Goal: Information Seeking & Learning: Learn about a topic

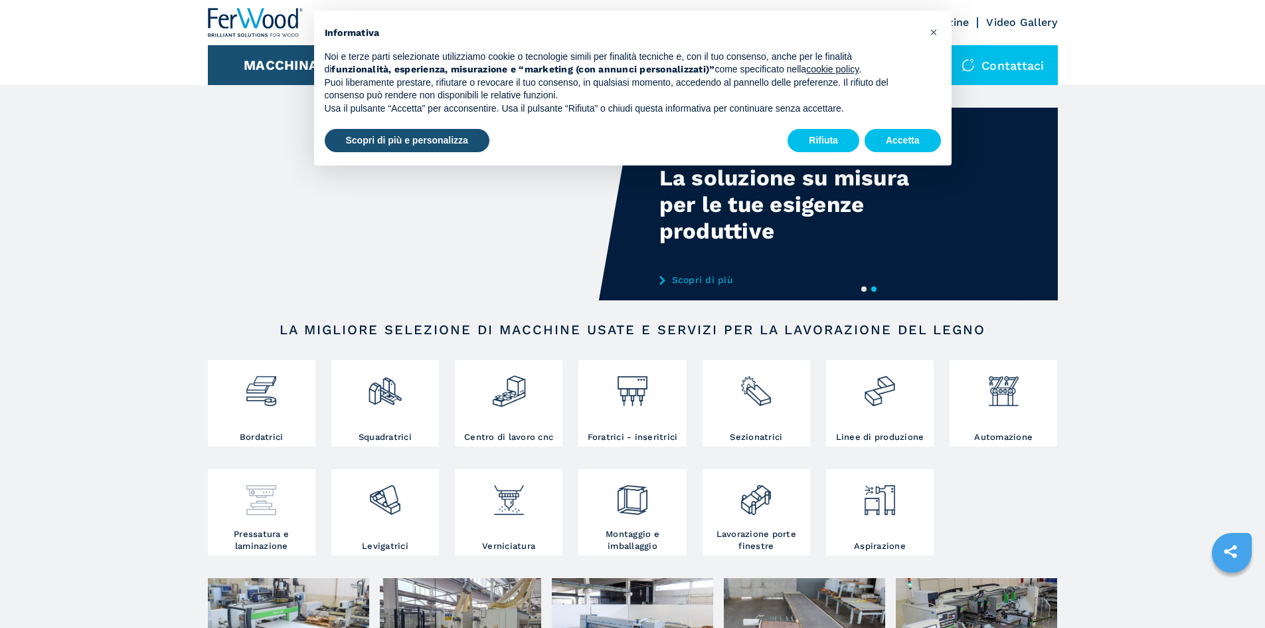
click at [280, 517] on div at bounding box center [261, 494] width 101 height 45
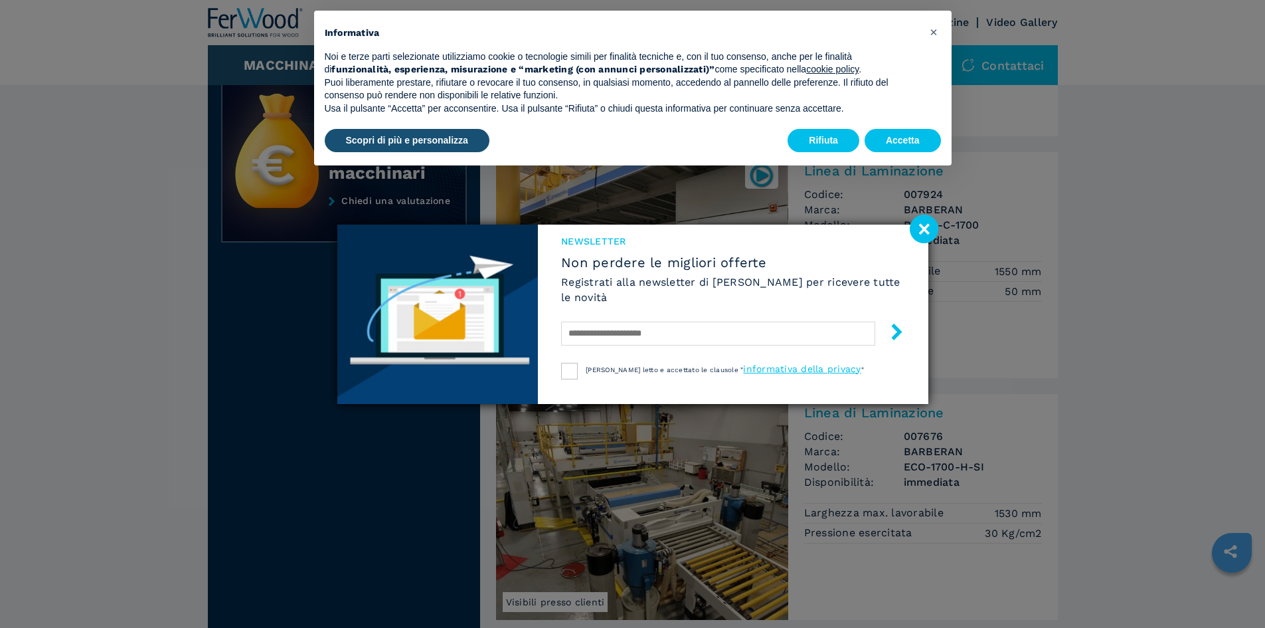
scroll to position [531, 0]
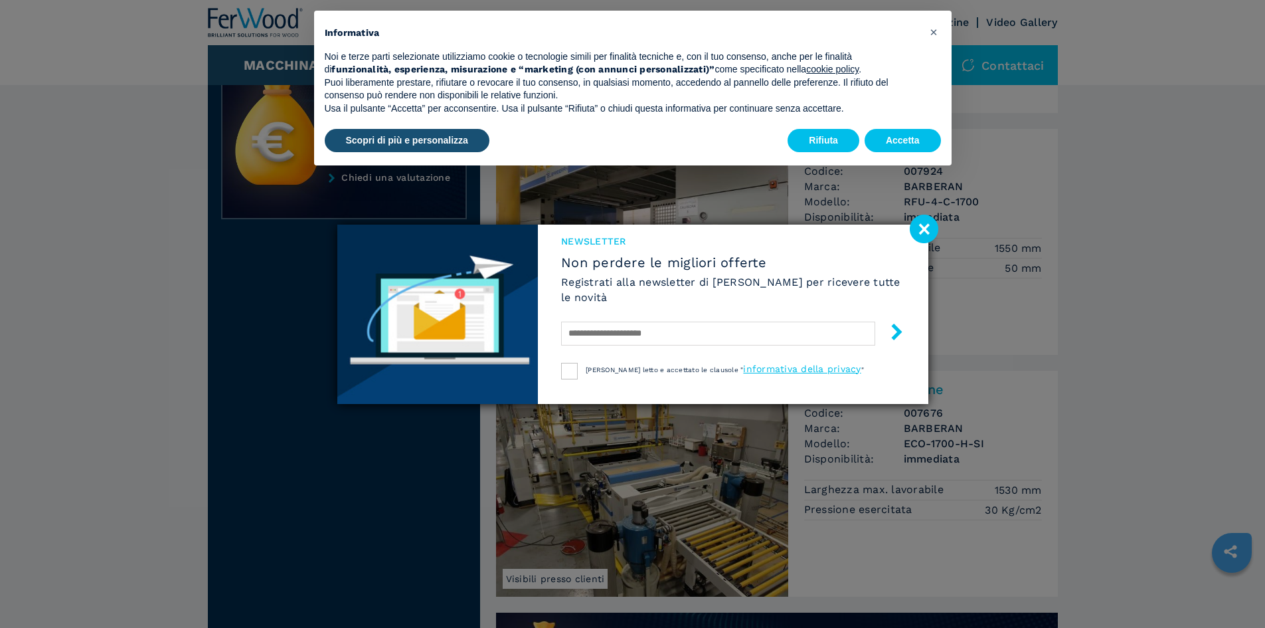
click at [916, 232] on image at bounding box center [924, 228] width 29 height 29
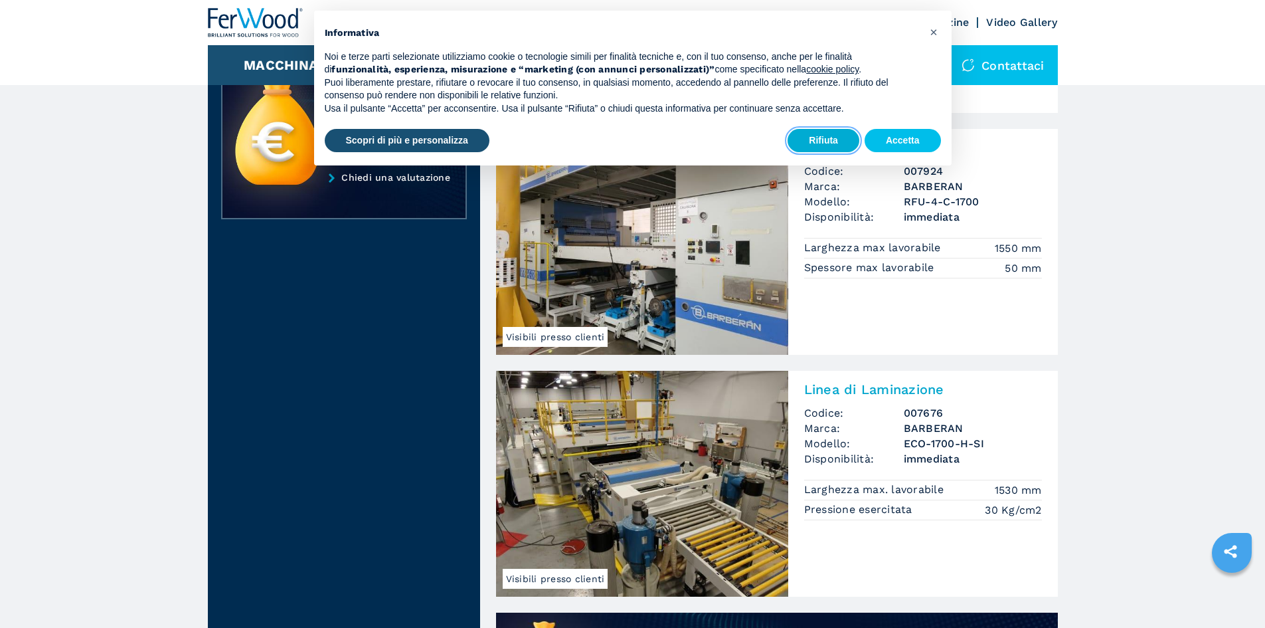
click at [819, 135] on button "Rifiuta" at bounding box center [824, 141] width 72 height 24
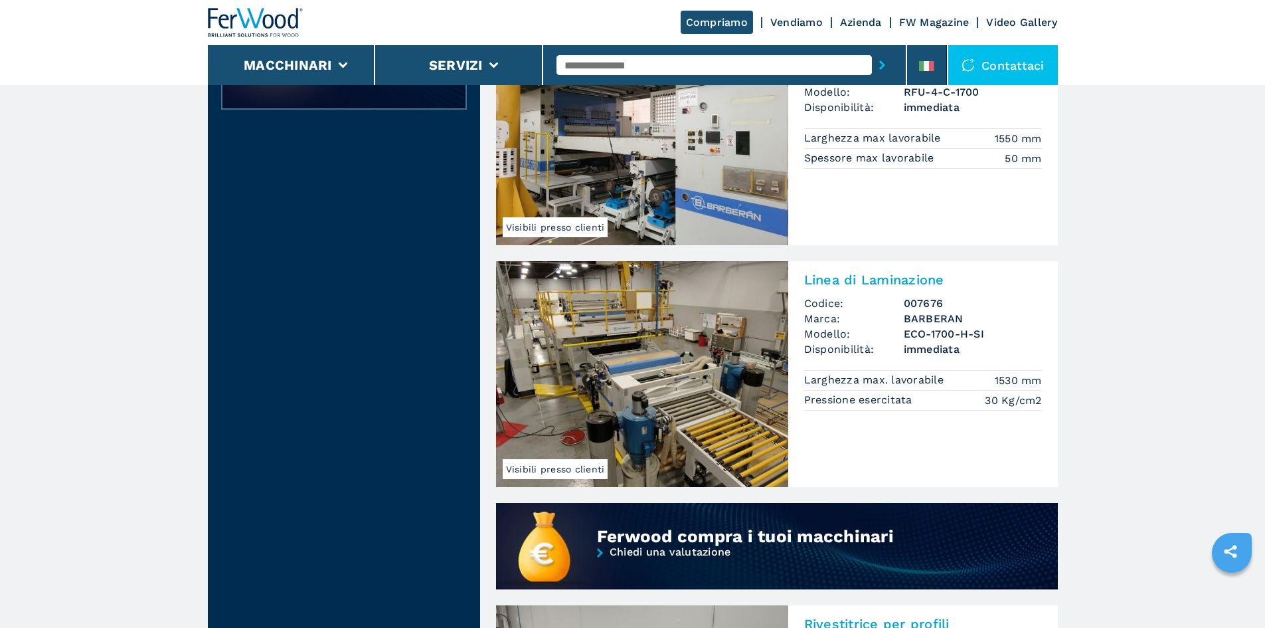
scroll to position [664, 0]
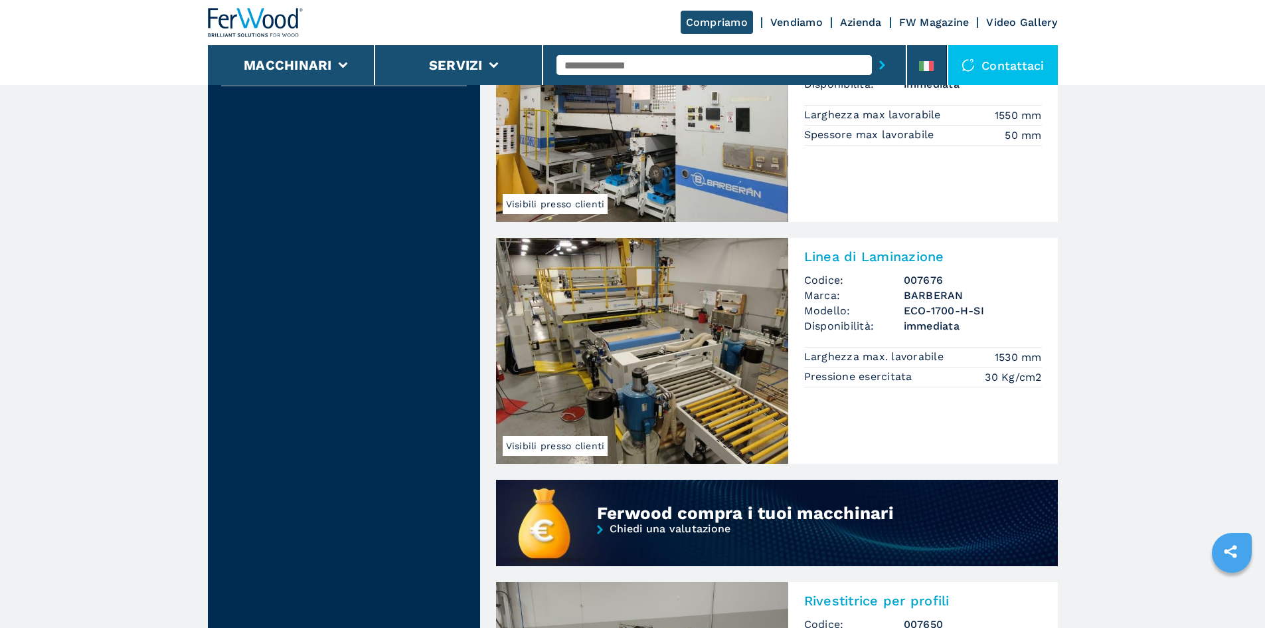
click at [582, 203] on span "Visibili presso clienti" at bounding box center [556, 204] width 106 height 20
click at [564, 207] on span "Visibili presso clienti" at bounding box center [556, 204] width 106 height 20
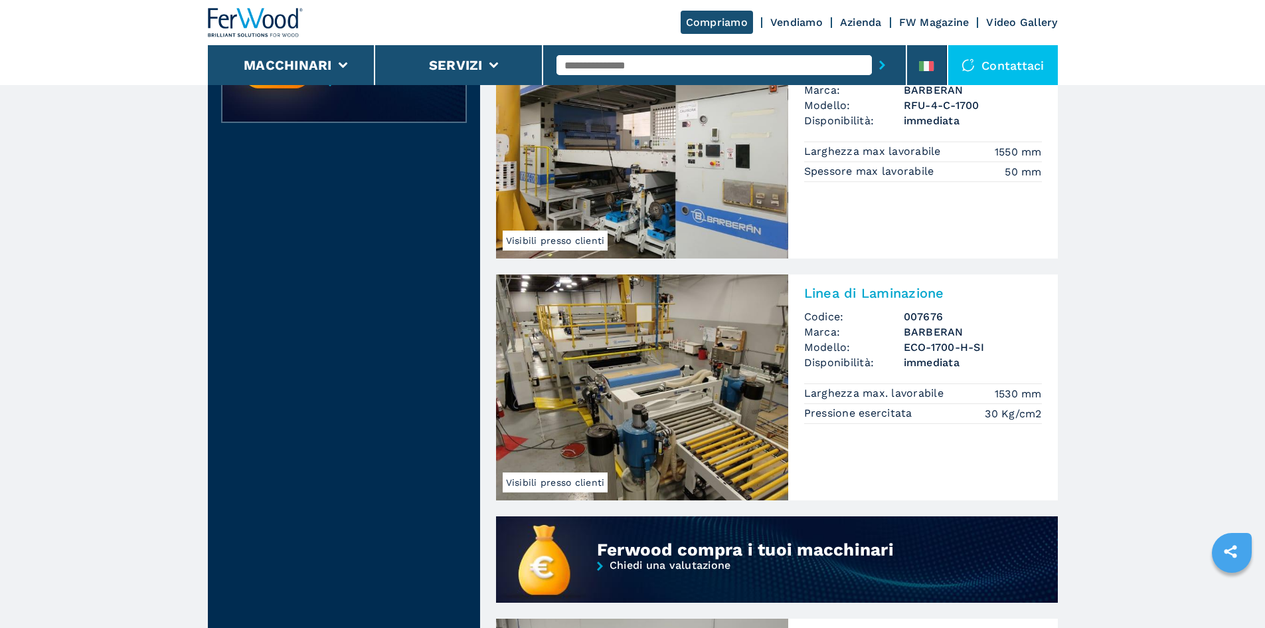
scroll to position [465, 0]
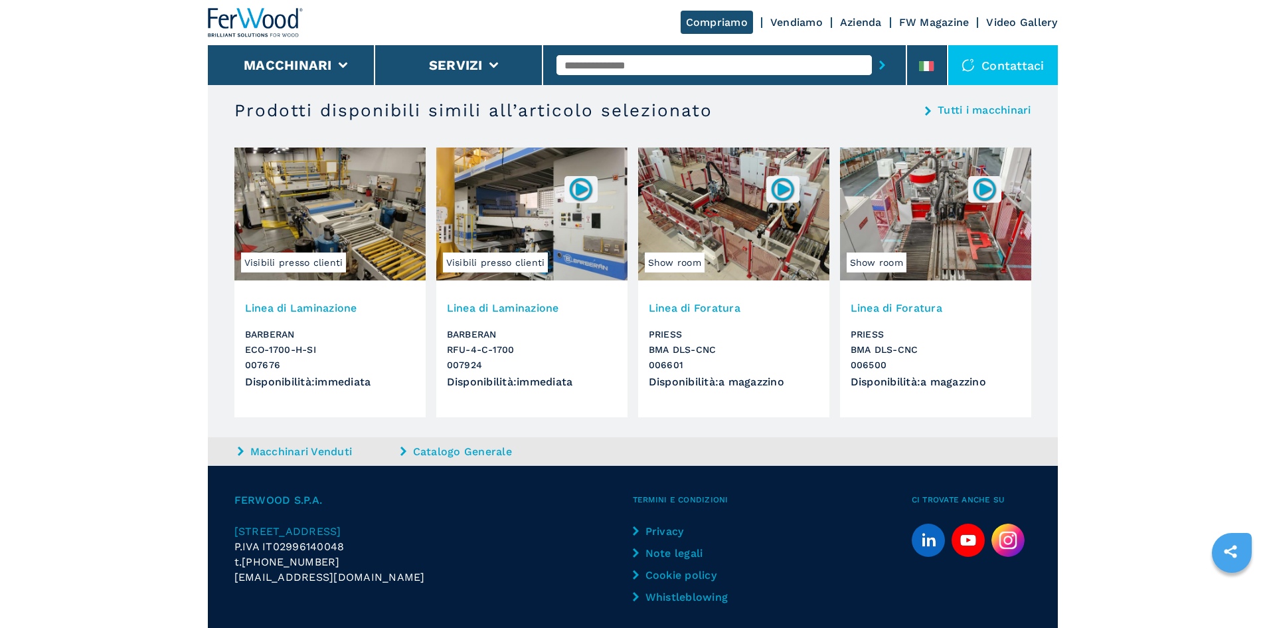
scroll to position [3254, 0]
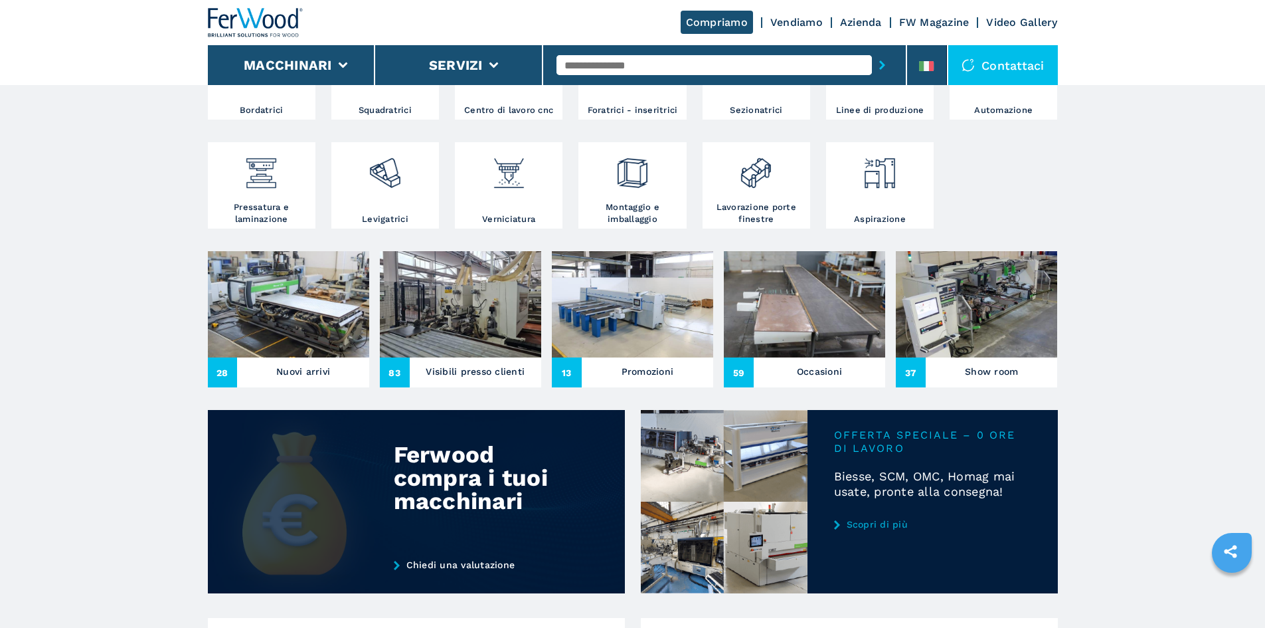
scroll to position [266, 0]
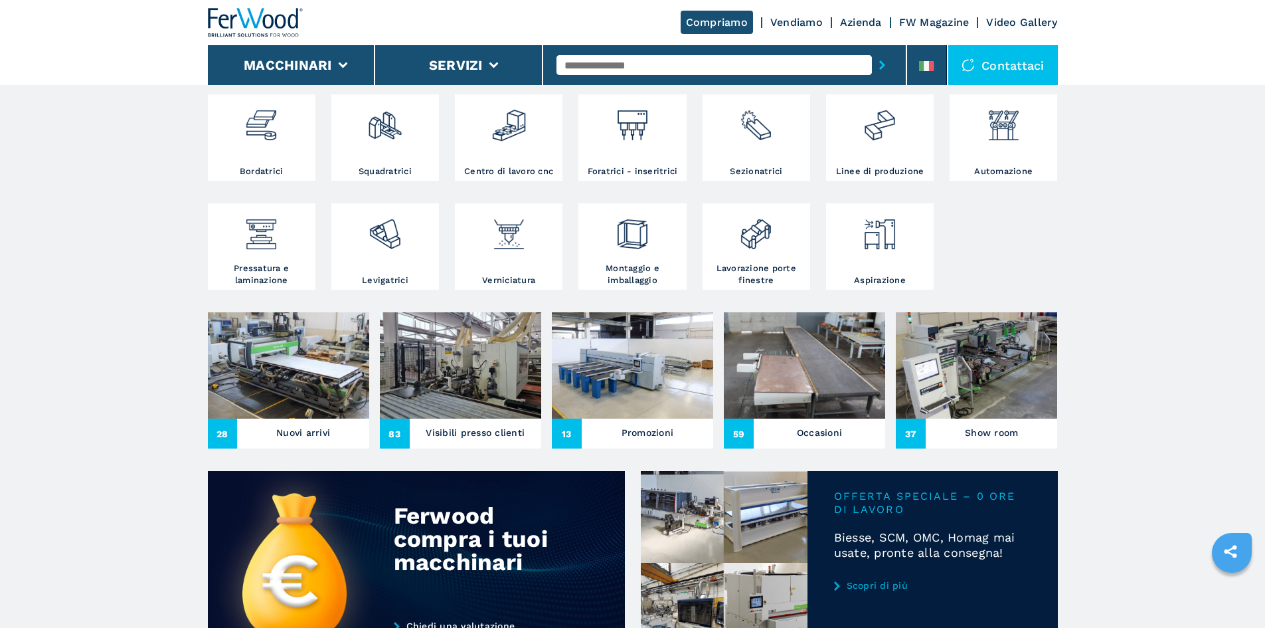
click at [618, 59] on input "text" at bounding box center [713, 65] width 315 height 20
type input "**********"
click at [872, 50] on button "submit-button" at bounding box center [882, 65] width 21 height 31
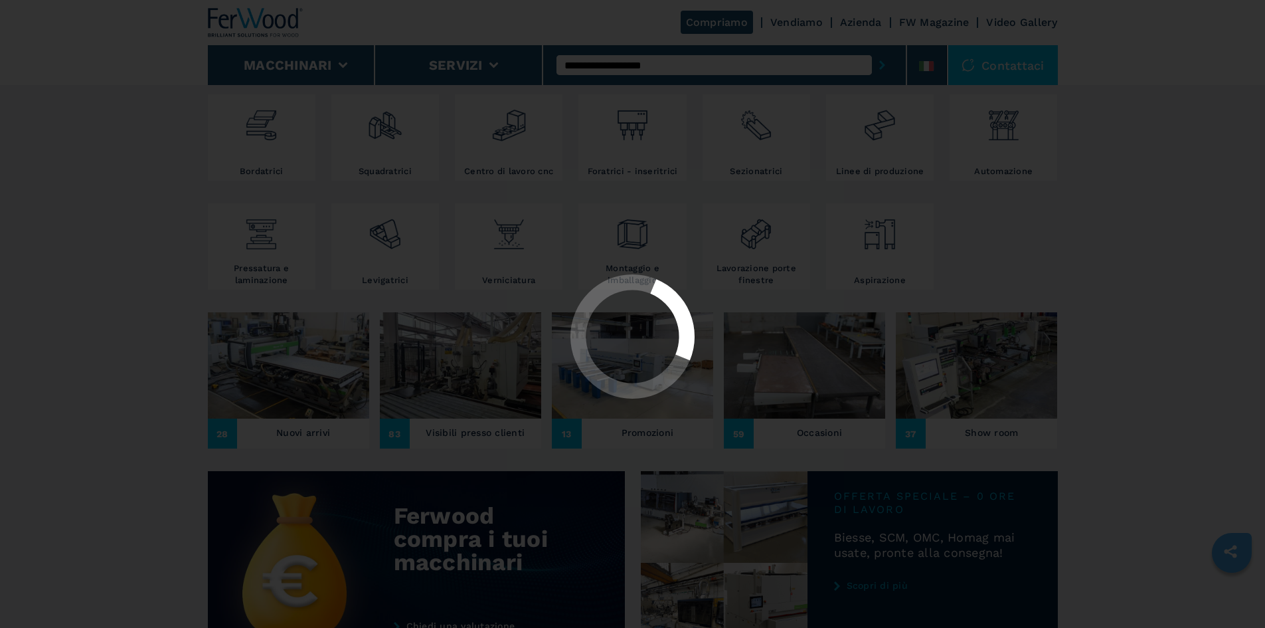
scroll to position [0, 0]
